Goal: Information Seeking & Learning: Learn about a topic

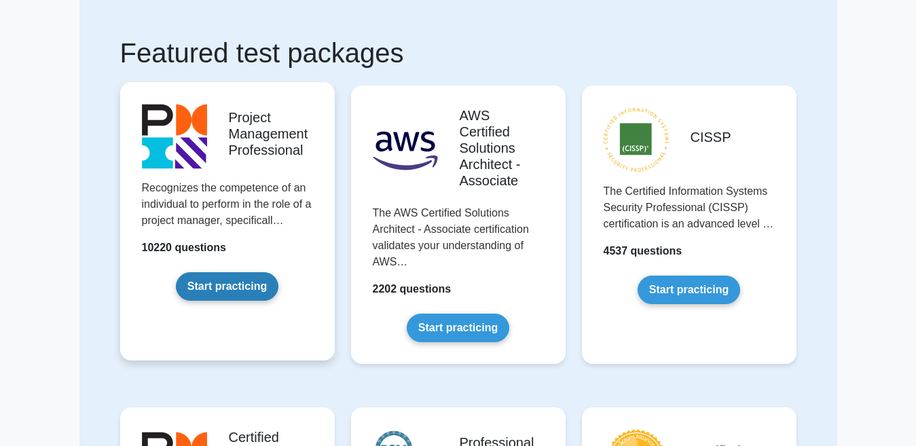
scroll to position [68, 0]
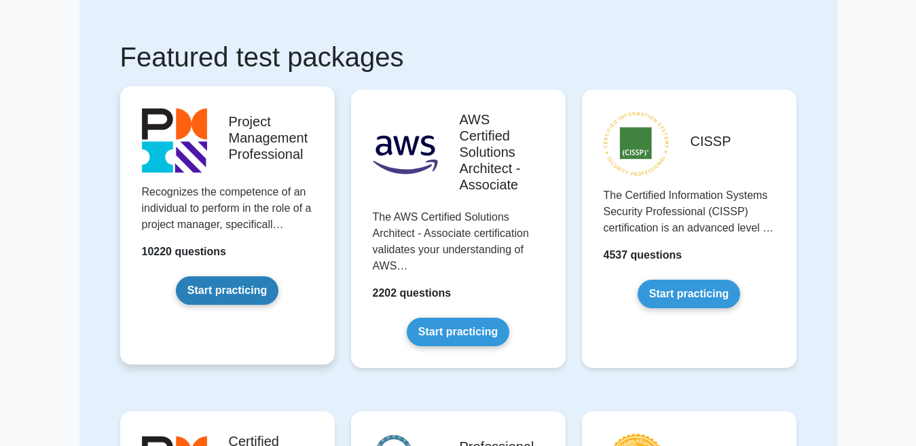
click at [240, 284] on link "Start practicing" at bounding box center [227, 290] width 103 height 29
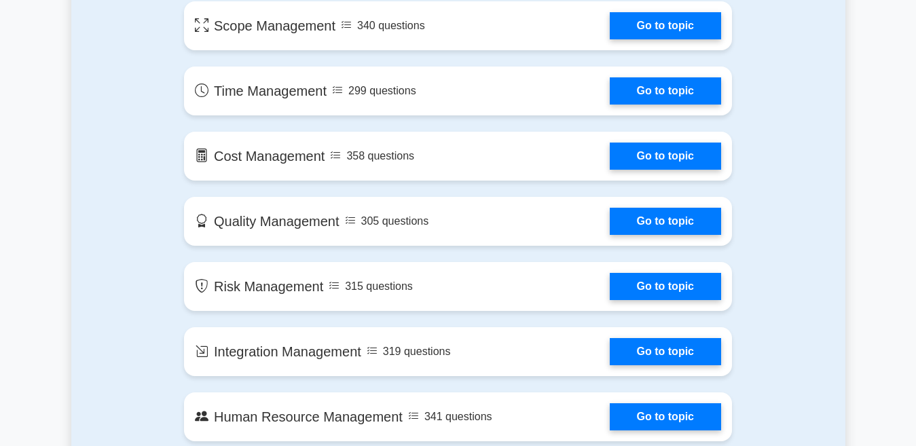
scroll to position [679, 0]
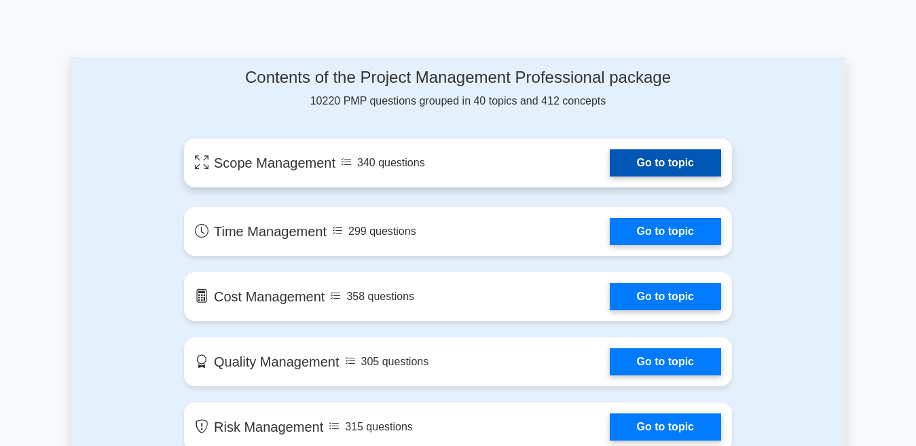
click at [654, 162] on link "Go to topic" at bounding box center [665, 162] width 111 height 27
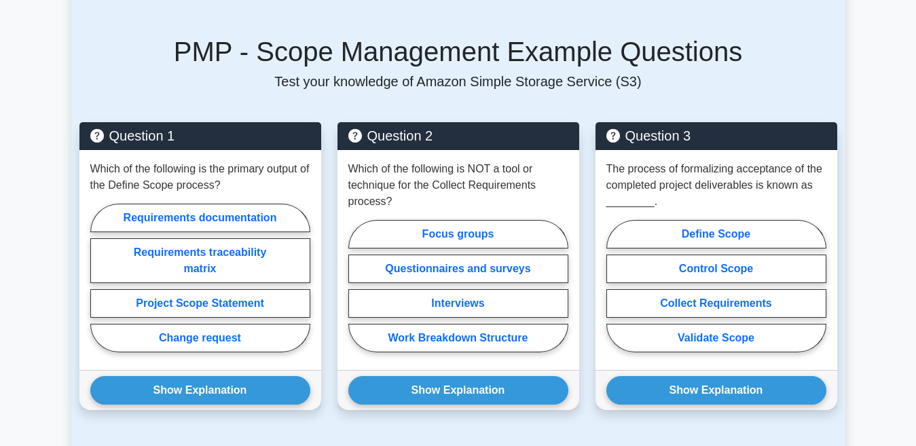
scroll to position [882, 0]
